Goal: Find specific page/section: Find specific page/section

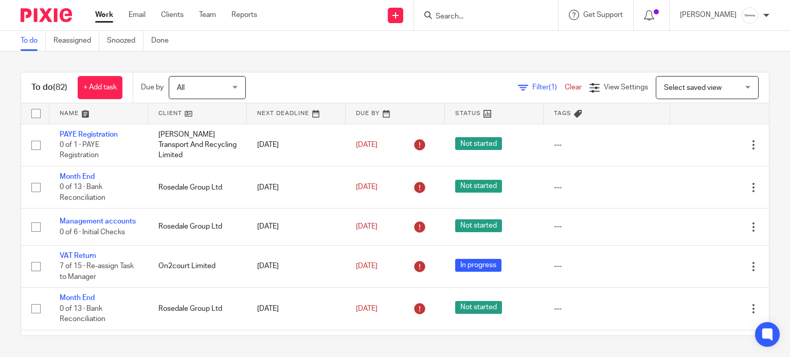
click at [473, 9] on form at bounding box center [490, 15] width 110 height 13
click at [472, 16] on input "Search" at bounding box center [481, 16] width 93 height 9
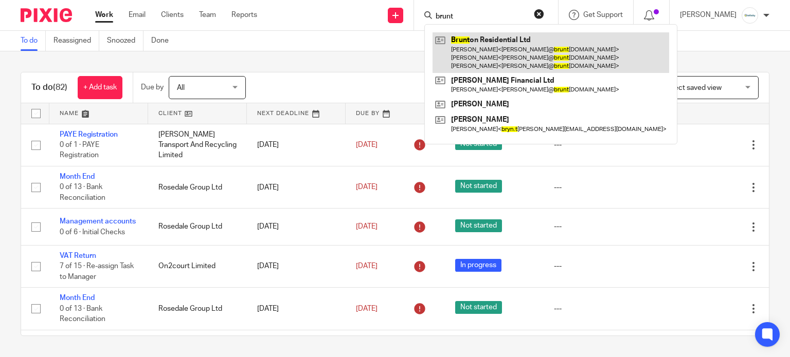
type input "brunt"
click at [508, 55] on link at bounding box center [551, 52] width 237 height 41
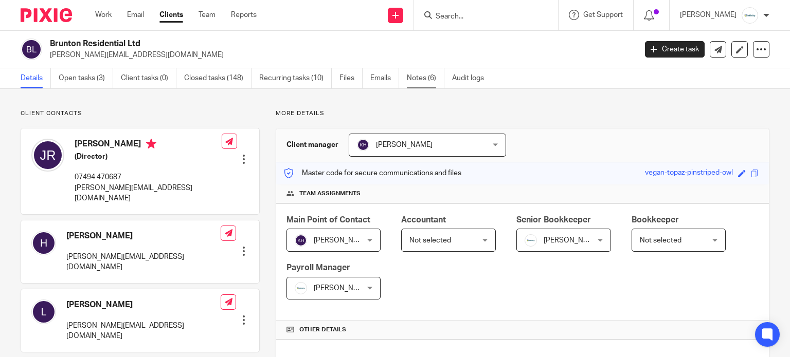
click at [424, 83] on link "Notes (6)" at bounding box center [426, 78] width 38 height 20
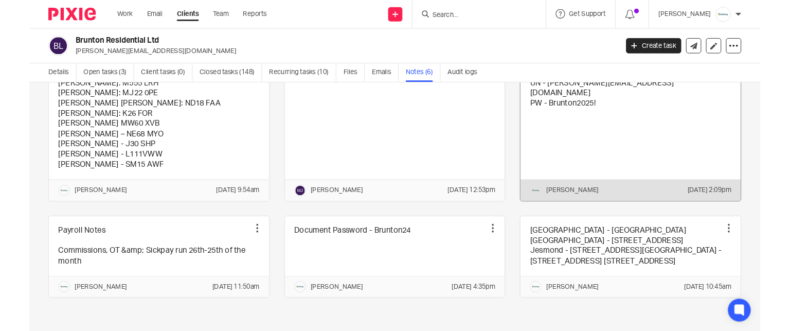
scroll to position [129, 0]
